Goal: Check status: Check status

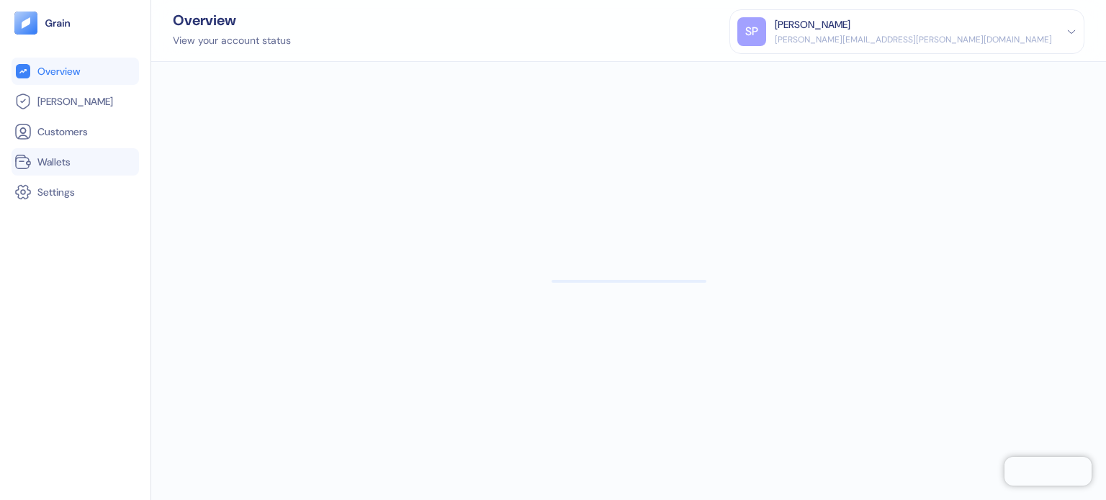
click at [81, 161] on link "Wallets" at bounding box center [75, 161] width 122 height 17
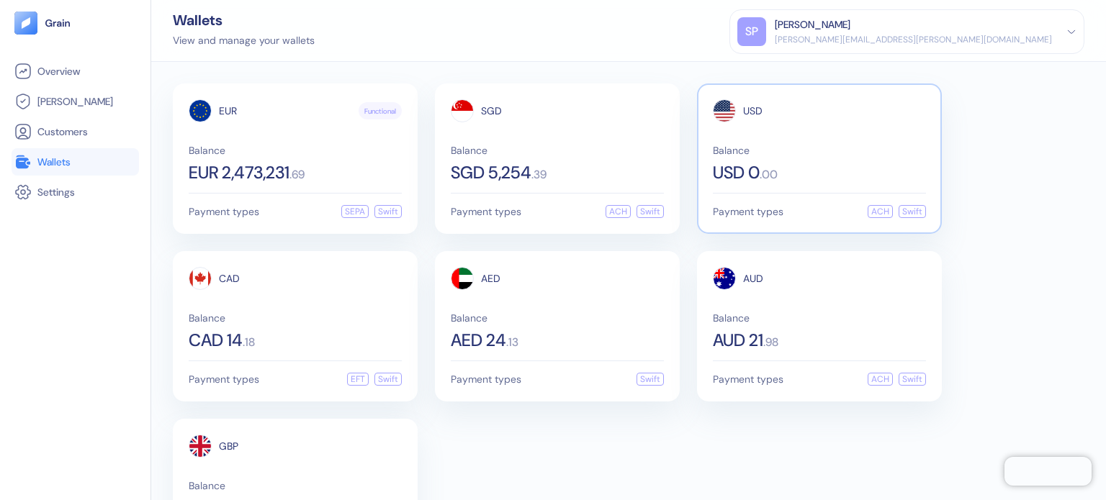
click at [817, 152] on span "Balance" at bounding box center [819, 150] width 213 height 10
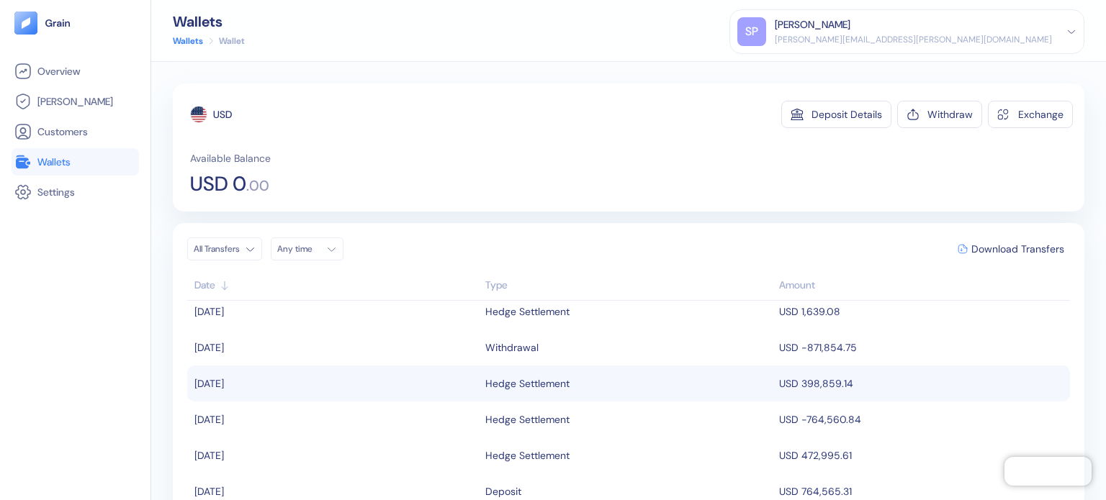
scroll to position [72, 0]
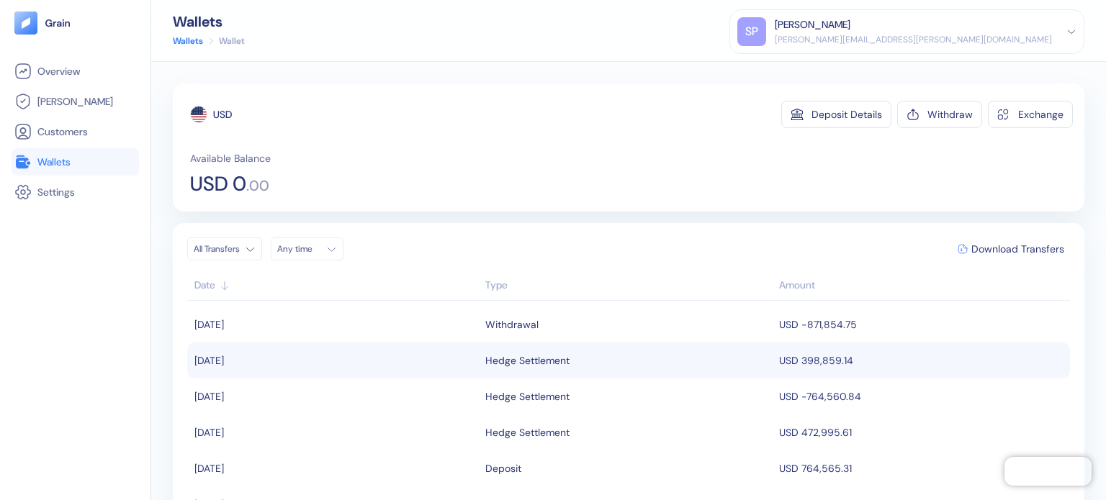
click at [817, 369] on td "USD 398,859.14" at bounding box center [923, 361] width 295 height 36
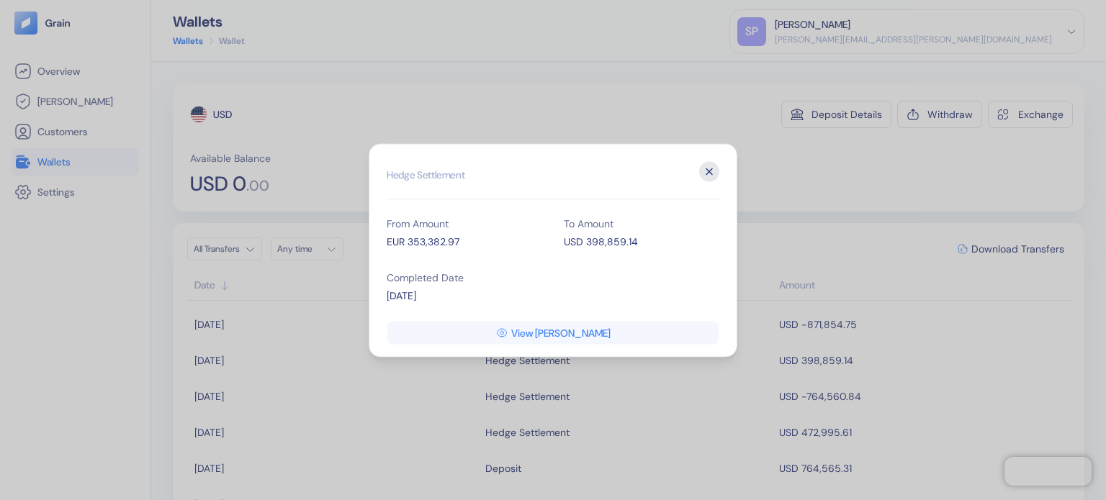
click at [708, 169] on icon "button" at bounding box center [709, 171] width 20 height 20
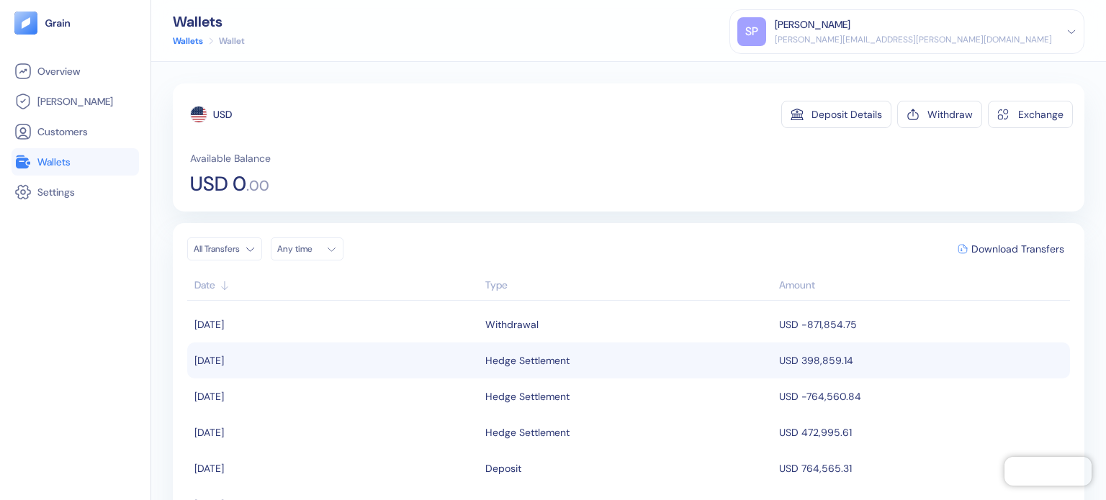
click at [789, 358] on td "USD 398,859.14" at bounding box center [923, 361] width 295 height 36
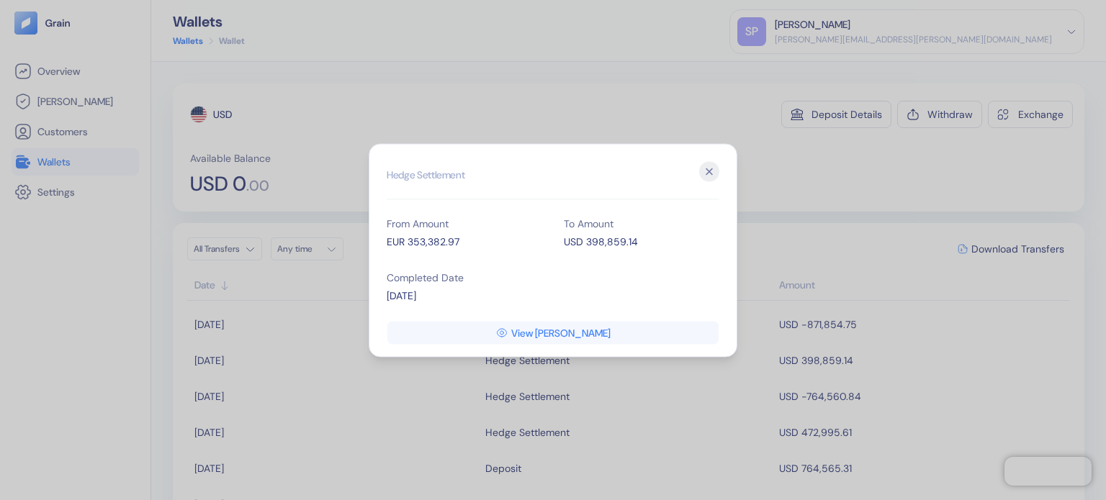
click at [613, 246] on div "USD 398,859.14" at bounding box center [642, 241] width 156 height 15
copy div "398,859.14"
click at [425, 242] on div "EUR 353,382.97" at bounding box center [465, 241] width 156 height 15
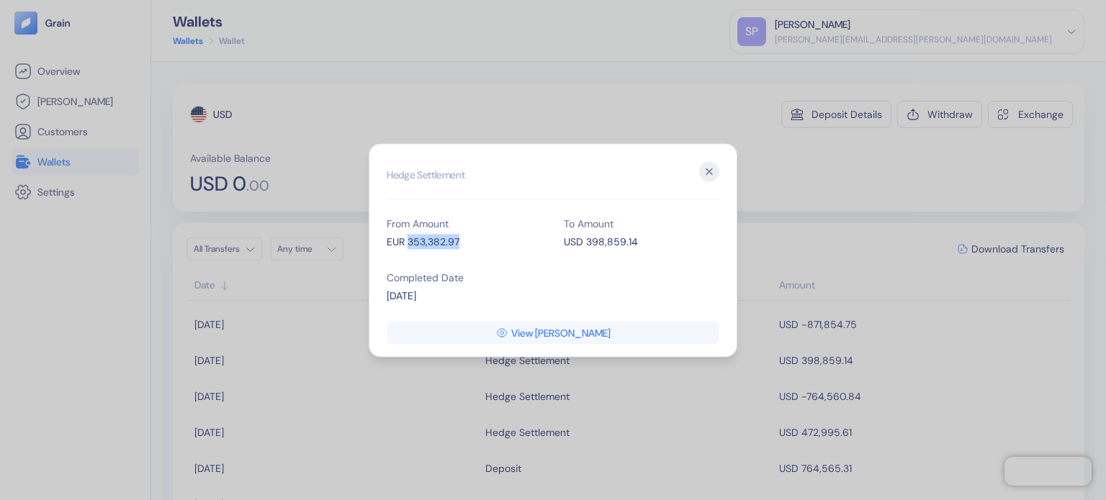
copy div "353,382.97"
click at [726, 176] on div "Hidden title for resolving console warnings Hedge Settlement From Amount EUR 35…" at bounding box center [553, 250] width 369 height 214
click at [721, 175] on div "Hidden title for resolving console warnings Hedge Settlement From Amount EUR 35…" at bounding box center [553, 250] width 369 height 214
click at [701, 172] on icon "button" at bounding box center [709, 171] width 20 height 20
